Goal: Information Seeking & Learning: Learn about a topic

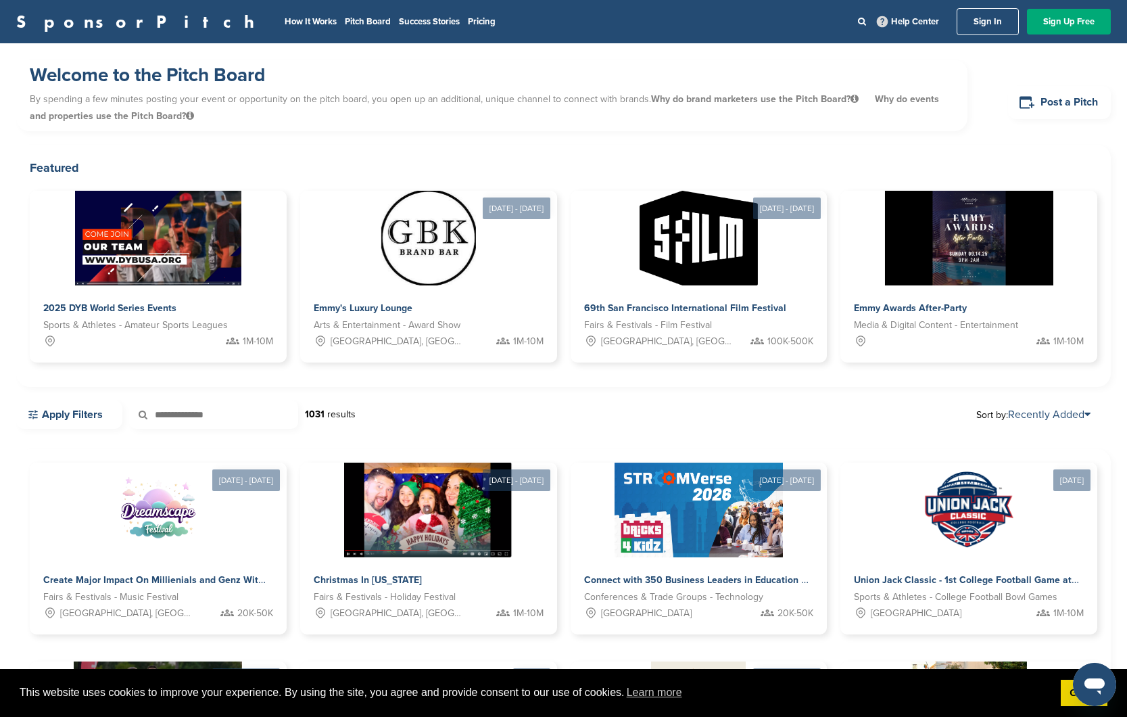
click at [65, 16] on link "SponsorPitch" at bounding box center [139, 22] width 247 height 18
click at [285, 20] on link "How It Works" at bounding box center [311, 21] width 52 height 11
